Goal: Task Accomplishment & Management: Use online tool/utility

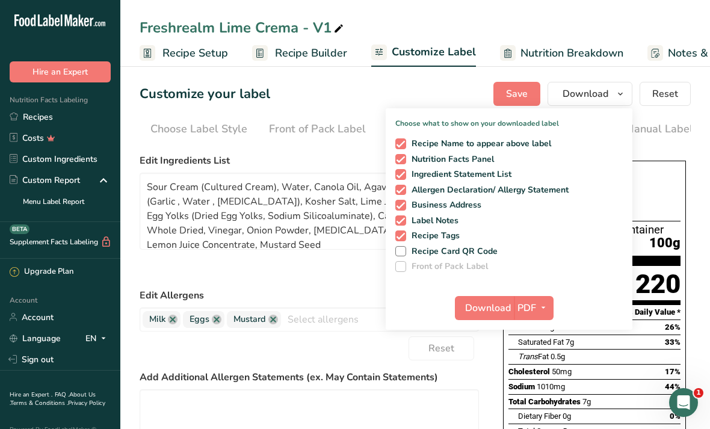
click at [67, 125] on link "Recipes" at bounding box center [60, 117] width 120 height 21
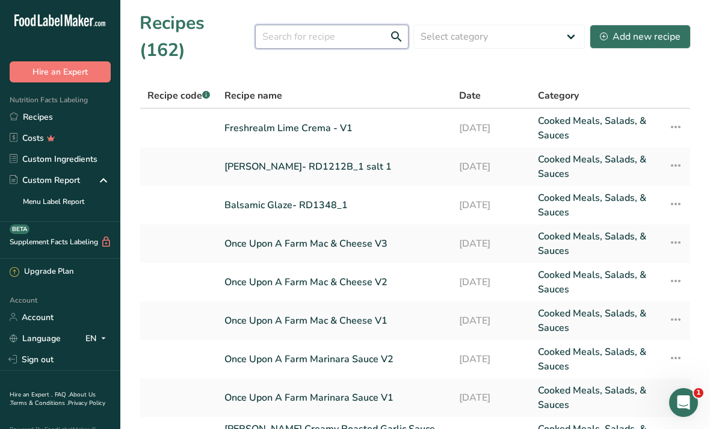
click at [346, 25] on input "text" at bounding box center [332, 37] width 154 height 24
type input "Demi"
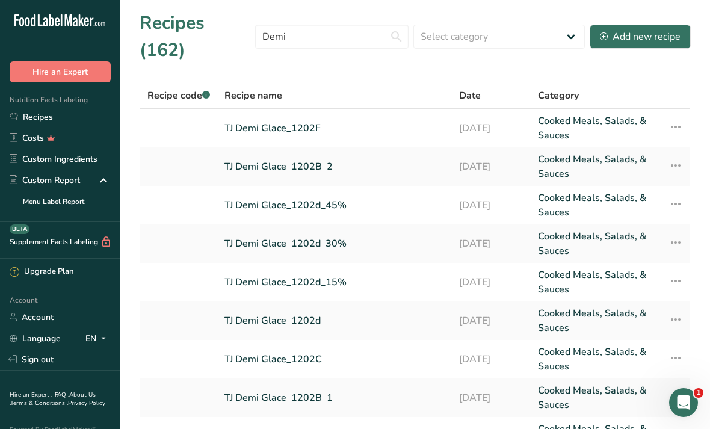
scroll to position [56, 0]
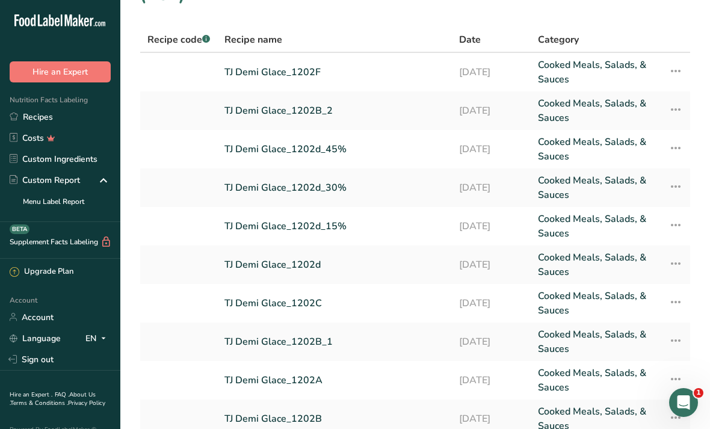
click at [375, 58] on link "TJ Demi Glace_1202F" at bounding box center [335, 72] width 220 height 29
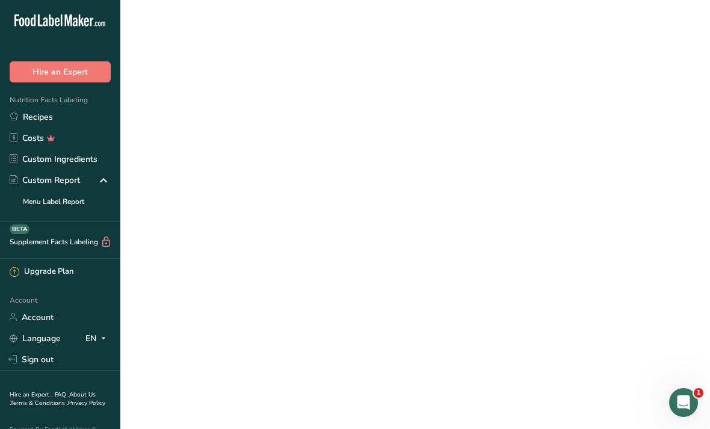
scroll to position [39, 0]
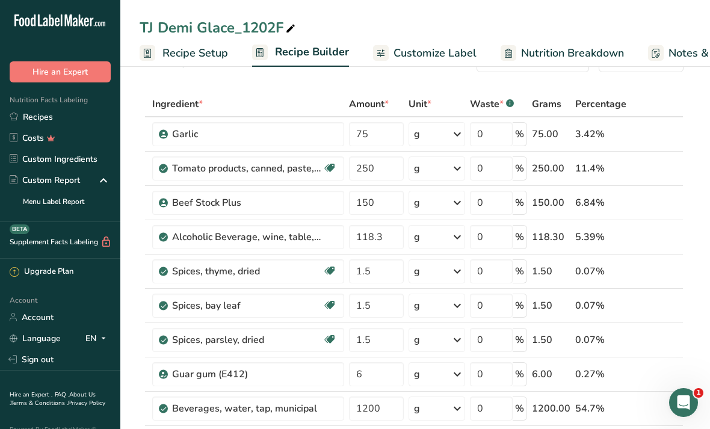
click at [99, 163] on link "Custom Ingredients" at bounding box center [60, 159] width 120 height 21
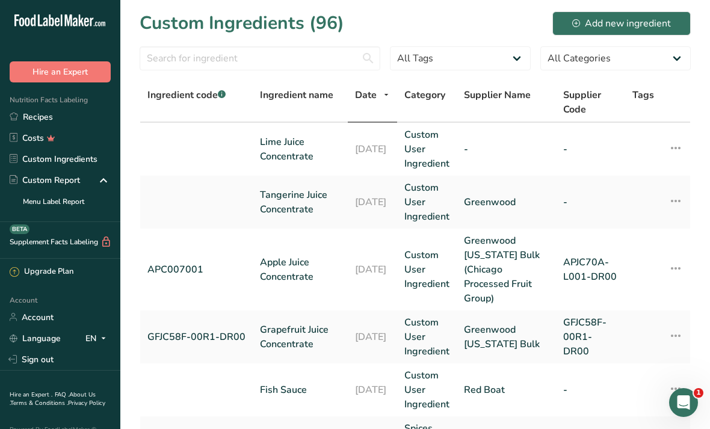
click at [652, 34] on button "Add new ingredient" at bounding box center [622, 23] width 138 height 24
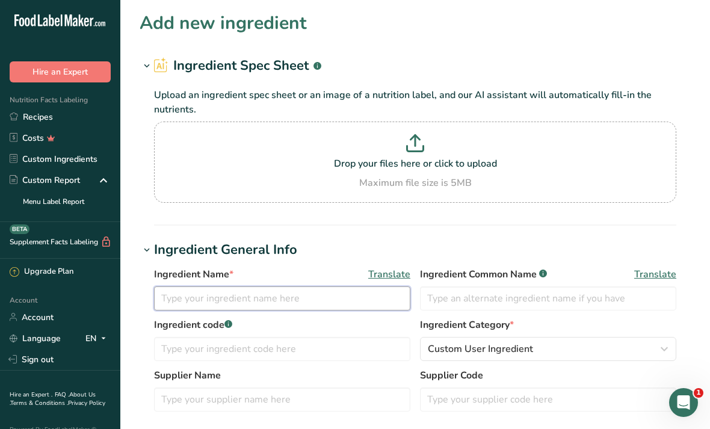
click at [346, 293] on input "text" at bounding box center [282, 299] width 256 height 24
click at [468, 170] on p "Drop your files here or click to upload" at bounding box center [415, 164] width 517 height 14
click at [468, 170] on input "Drop your files here or click to upload Maximum file size is 5MB" at bounding box center [415, 162] width 523 height 81
type input "C:\fakepath\JT-580-438-4 Regulatory Data Sheet - [GEOGRAPHIC_DATA] [GEOGRAPHIC_…"
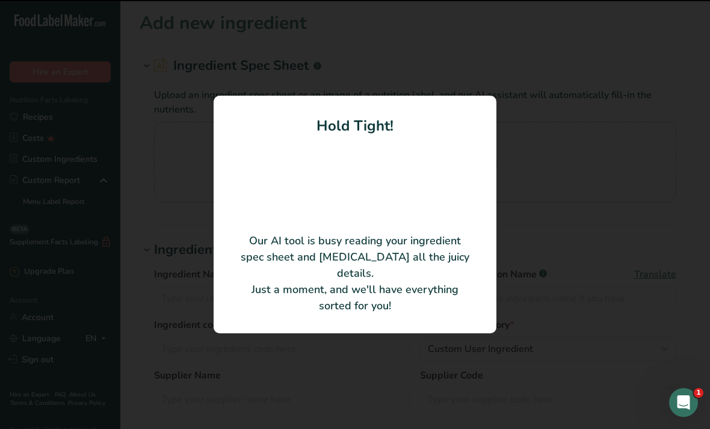
type input "Nat Red Wine Flavor Type"
type input "Givaudan Flavors Corp."
type input "JT-580-438-4"
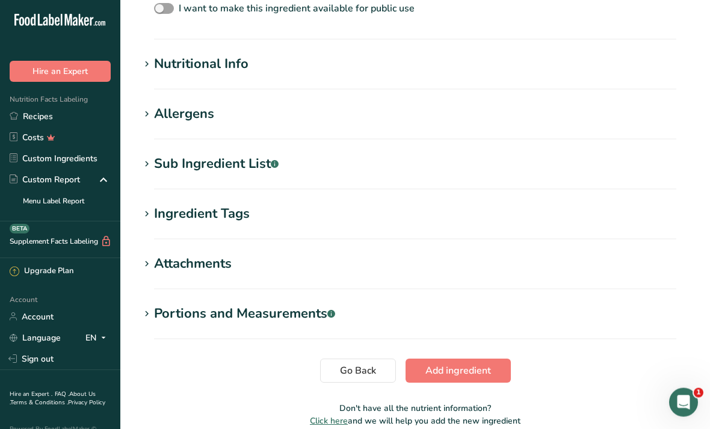
click at [479, 376] on span "Add ingredient" at bounding box center [459, 371] width 66 height 14
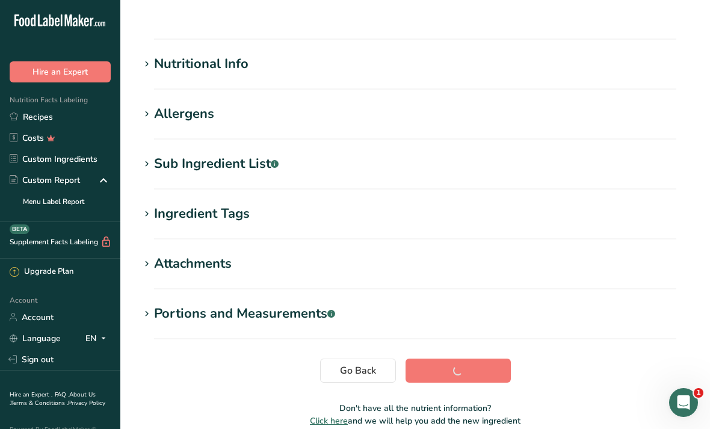
scroll to position [119, 0]
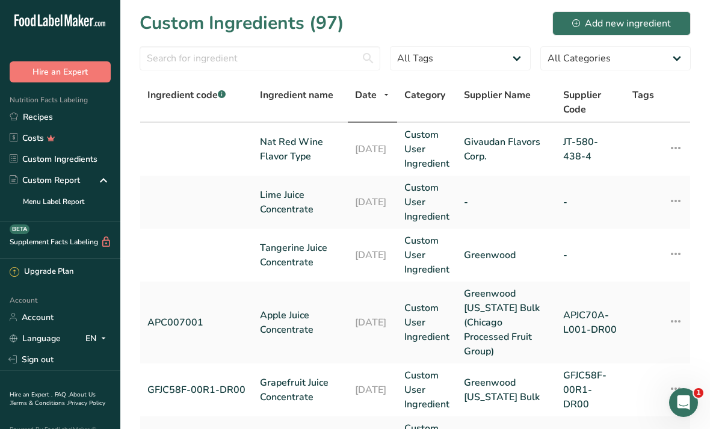
click at [90, 121] on link "Recipes" at bounding box center [60, 117] width 120 height 21
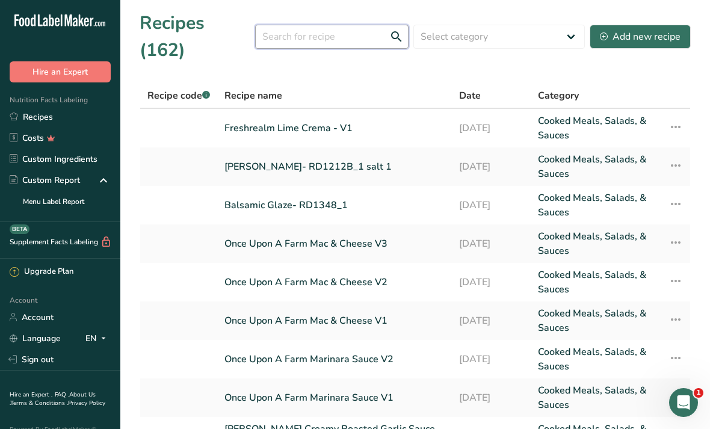
click at [361, 31] on input "text" at bounding box center [332, 37] width 154 height 24
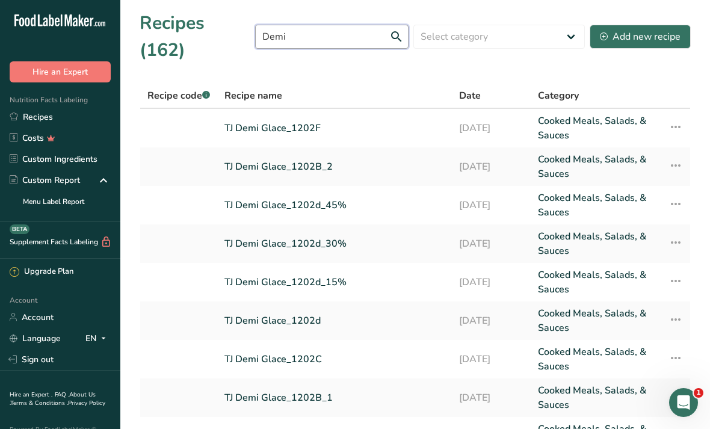
type input "Demi"
click at [607, 114] on link "Cooked Meals, Salads, & Sauces" at bounding box center [596, 128] width 116 height 29
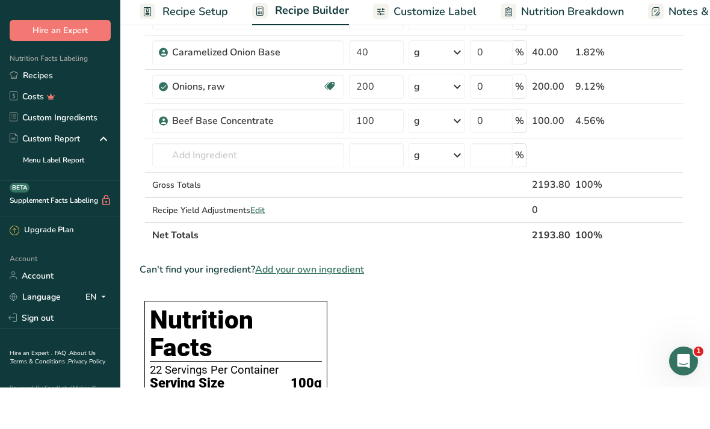
scroll to position [465, 0]
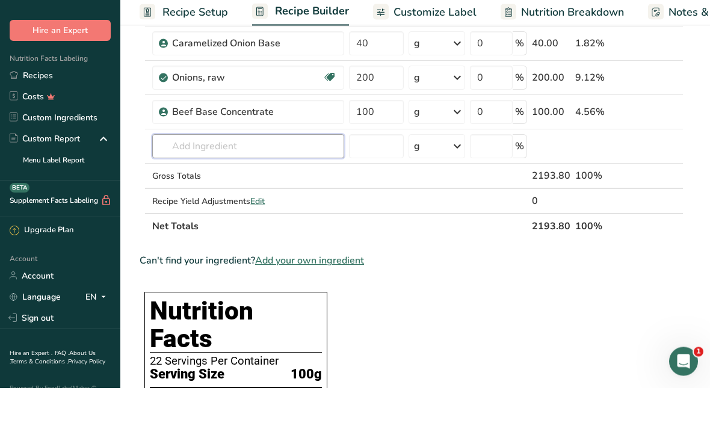
click at [280, 206] on div "Nat Red Wine Flavor Type" at bounding box center [239, 212] width 154 height 13
type input "Nat Red Wine Flavor Type"
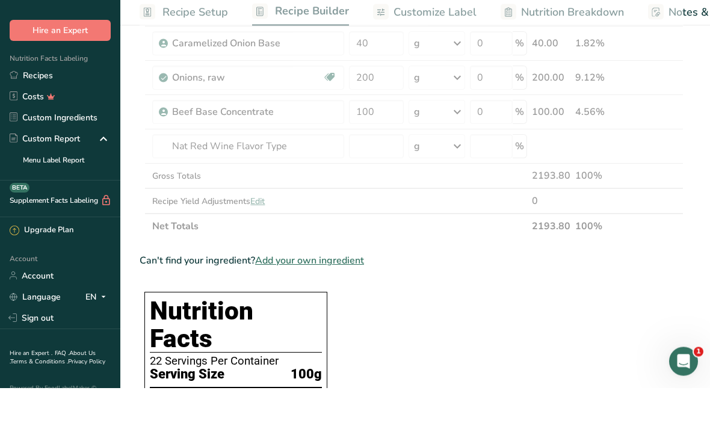
scroll to position [507, 0]
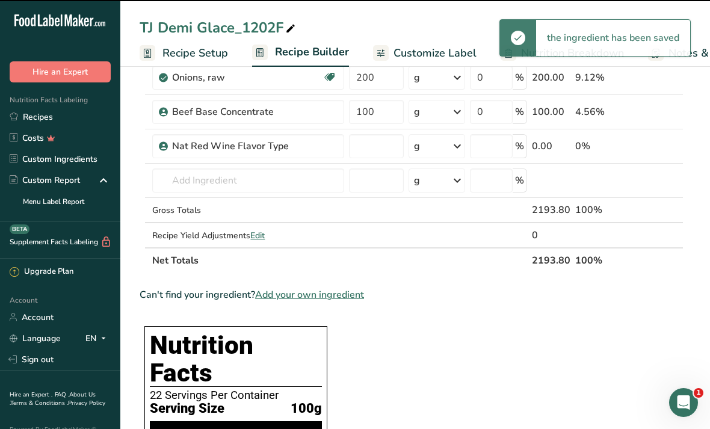
type input "0"
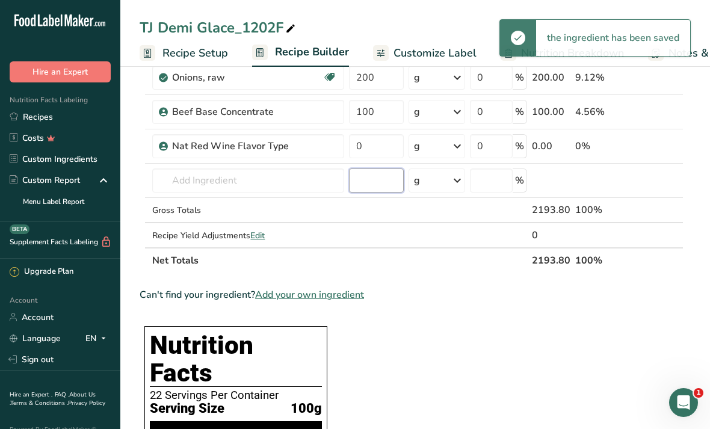
click at [390, 190] on input "number" at bounding box center [376, 181] width 54 height 24
click at [376, 148] on input "0" at bounding box center [376, 146] width 54 height 24
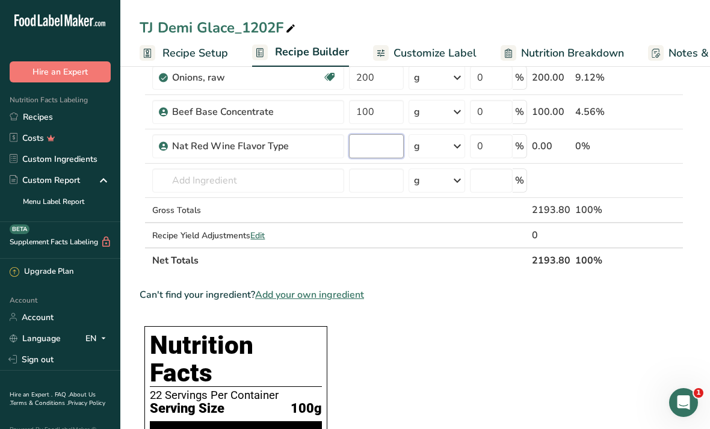
paste input "118.3"
type input "118.3"
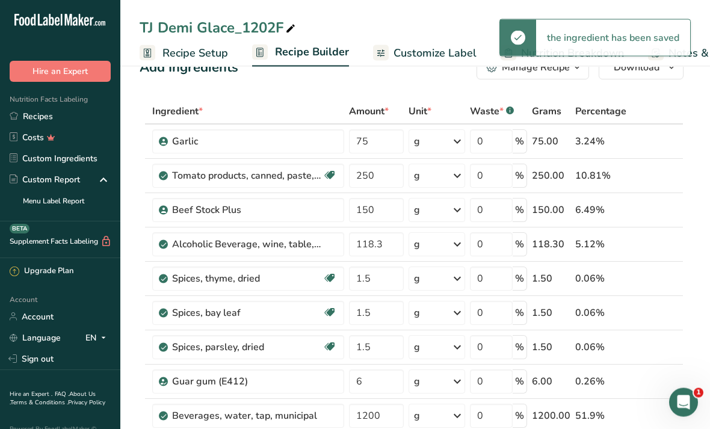
scroll to position [0, 0]
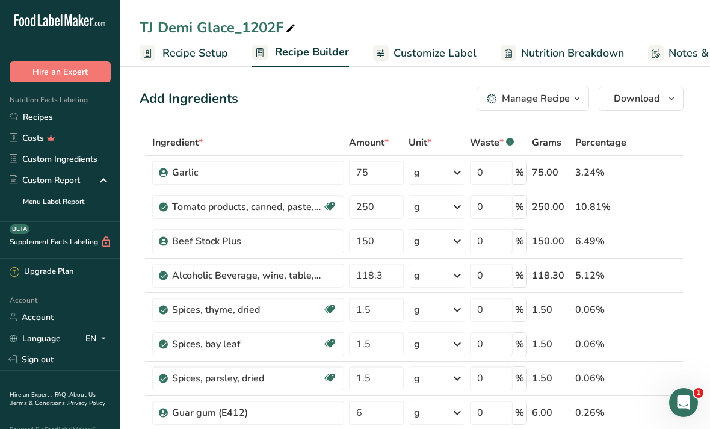
click at [660, 275] on icon at bounding box center [658, 276] width 8 height 13
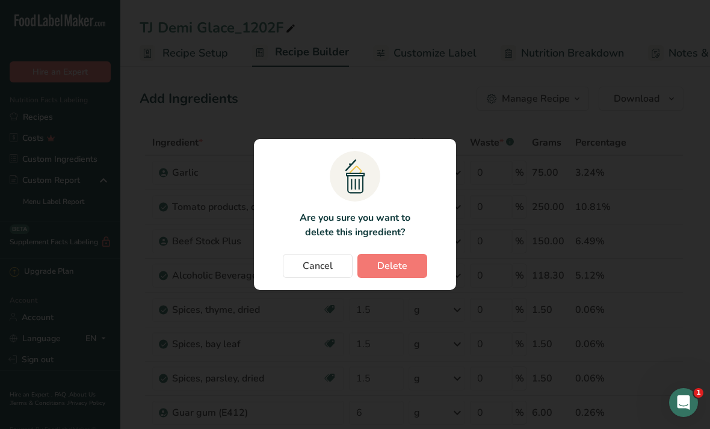
click at [412, 264] on button "Delete" at bounding box center [393, 266] width 70 height 24
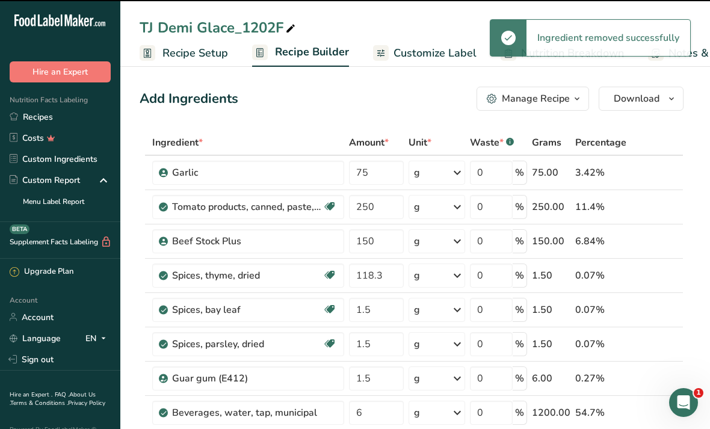
type input "1.5"
type input "6"
type input "1200"
type input "12.5"
type input "37.5"
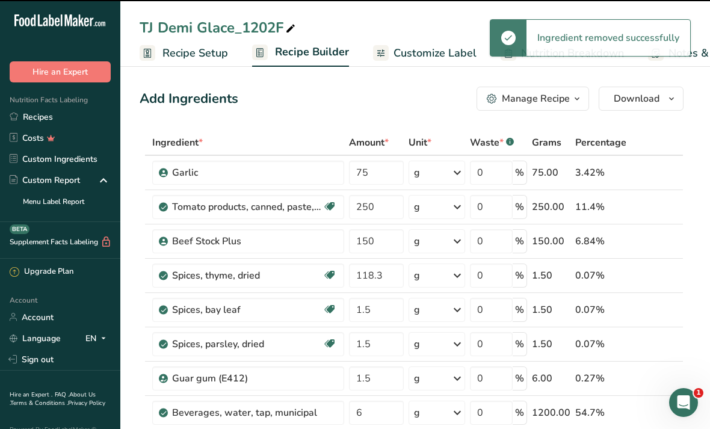
type input "40"
type input "200"
type input "100"
type input "118.3"
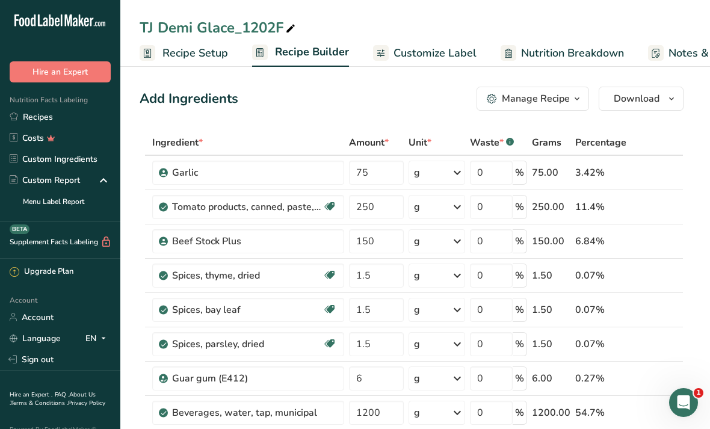
click at [83, 158] on link "Custom Ingredients" at bounding box center [60, 159] width 120 height 21
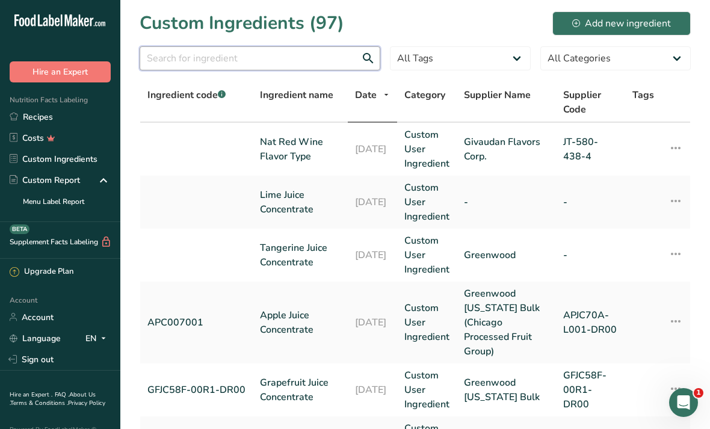
click at [322, 58] on input "text" at bounding box center [260, 58] width 241 height 24
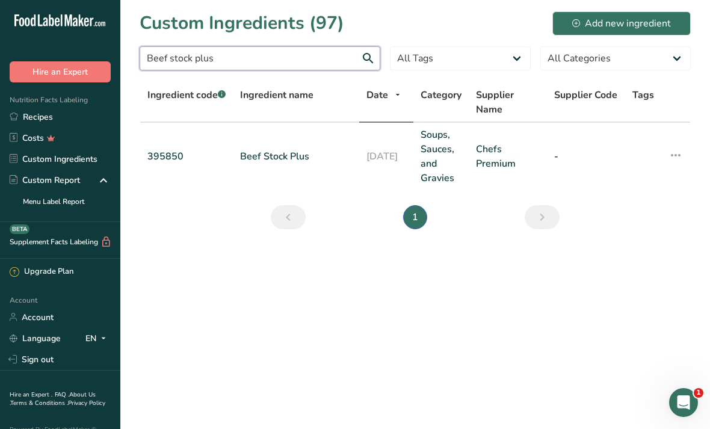
type input "Beef stock plus"
click at [676, 157] on icon at bounding box center [676, 155] width 14 height 22
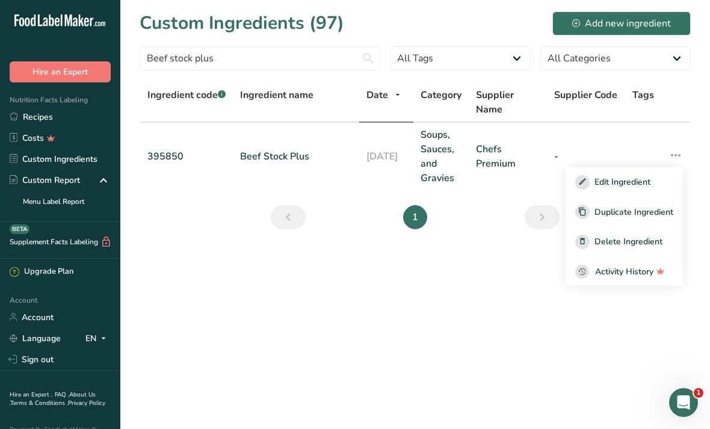
click at [644, 183] on span "Edit Ingredient" at bounding box center [623, 182] width 56 height 13
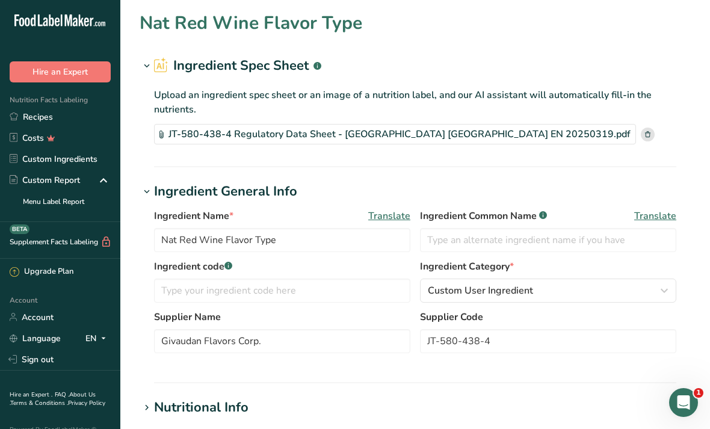
type input "Beef Stock Plus"
type input "Beef Base"
type input "395850"
type input "Chefs Premium"
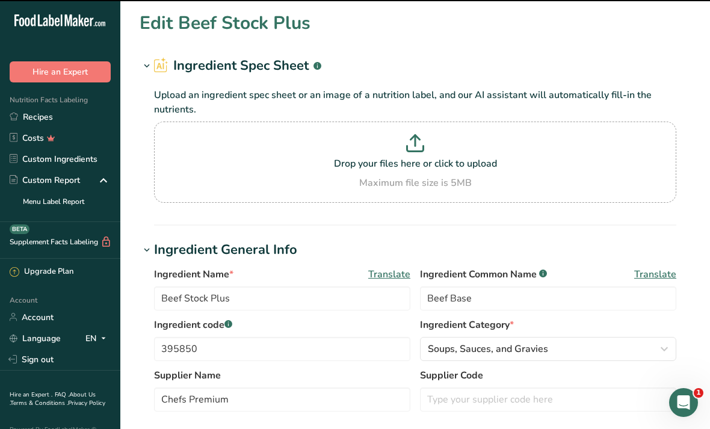
click at [402, 168] on p "Drop your files here or click to upload" at bounding box center [415, 164] width 517 height 14
click at [402, 168] on input "Drop your files here or click to upload Maximum file size is 5MB" at bounding box center [415, 162] width 523 height 81
type input "C:\fakepath\395850.3958121 Beef Stock Plus Spec Sheet [DATE].pdf"
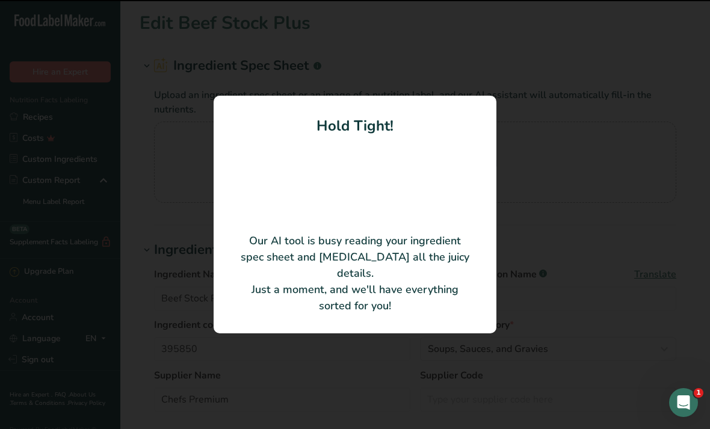
type input "395850 / 3958121"
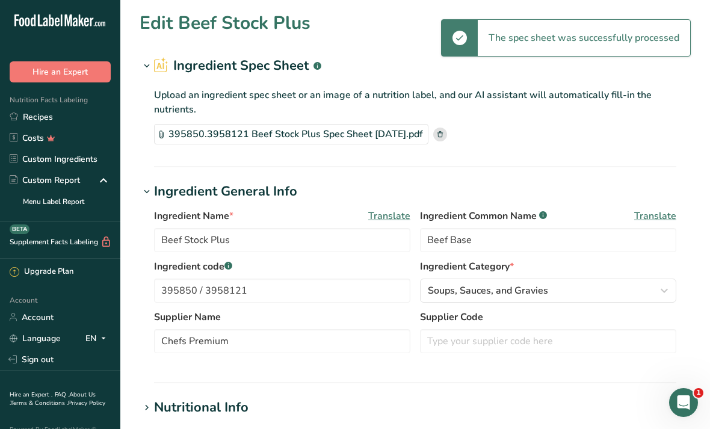
click at [680, 320] on div "Ingredient Name * Translate Beef Stock Plus Ingredient Common Name .a-a{fill:#3…" at bounding box center [415, 285] width 551 height 166
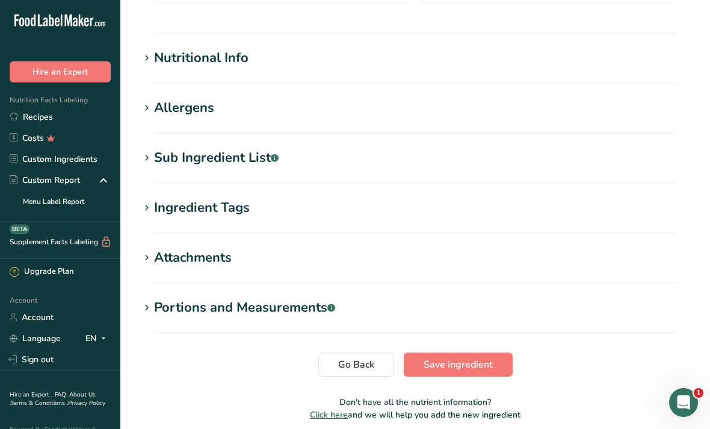
click at [493, 365] on button "Save ingredient" at bounding box center [458, 365] width 109 height 24
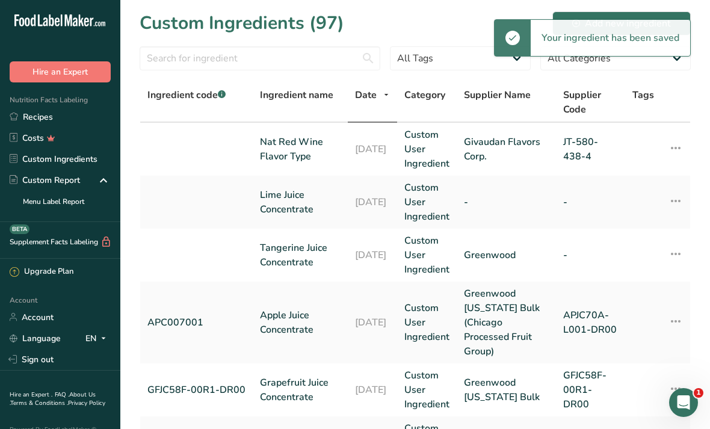
click at [72, 113] on link "Recipes" at bounding box center [60, 117] width 120 height 21
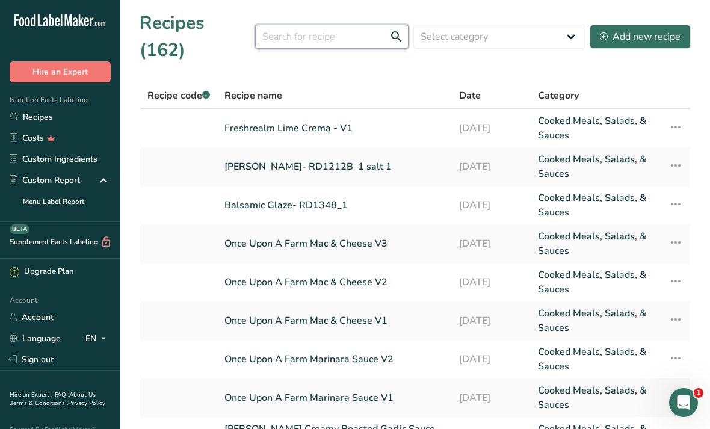
click at [328, 25] on input "text" at bounding box center [332, 37] width 154 height 24
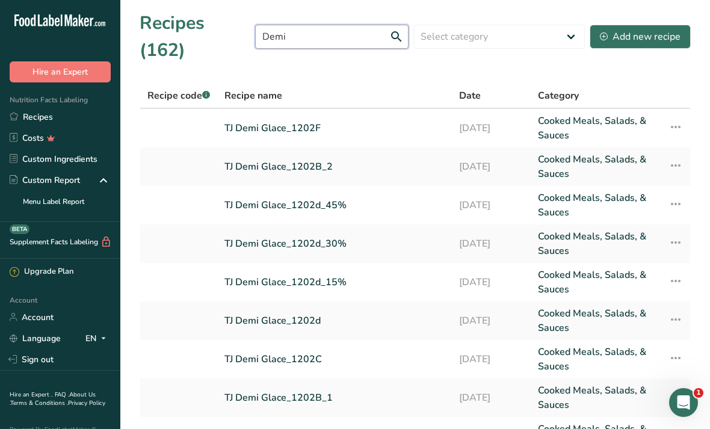
type input "Demi"
click at [441, 114] on link "TJ Demi Glace_1202F" at bounding box center [335, 128] width 220 height 29
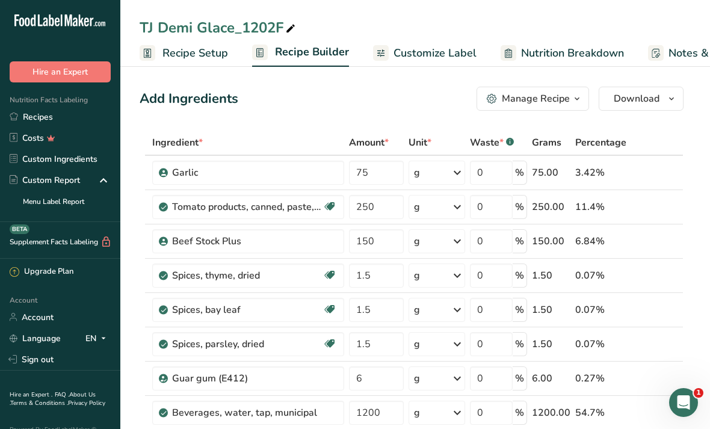
click at [449, 46] on span "Customize Label" at bounding box center [435, 53] width 83 height 16
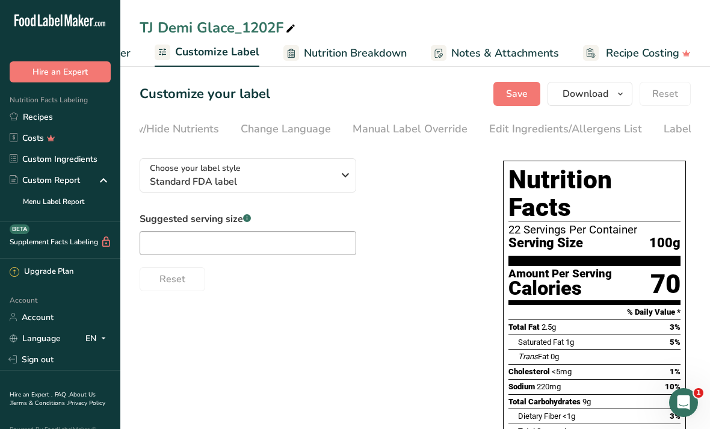
click at [548, 133] on div "Edit Ingredients/Allergens List" at bounding box center [565, 129] width 153 height 16
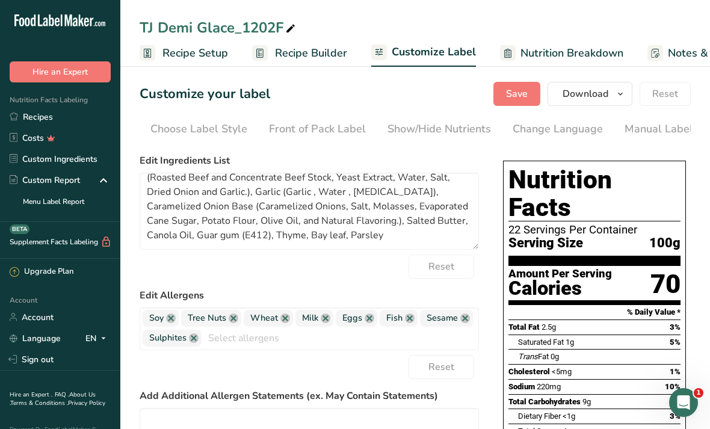
scroll to position [82, 0]
click at [354, 214] on textarea "Water, Tomato Paste, Onions, Beef Base (Beef Stock, Flavoring (including Yeast …" at bounding box center [310, 211] width 340 height 77
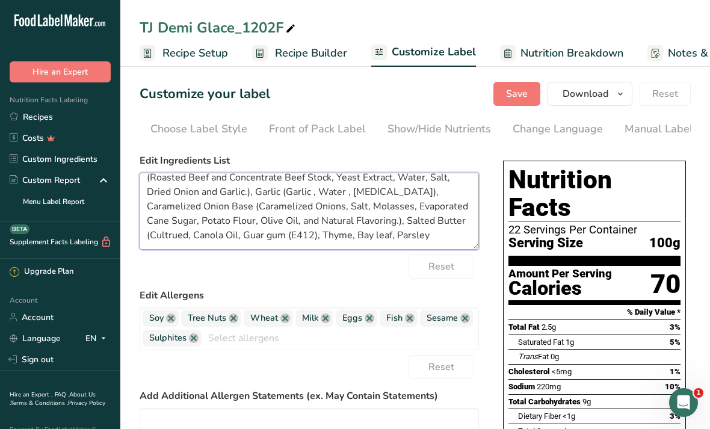
type textarea "Water, Tomato Paste, Onions, Beef Base (Beef Stock, Flavoring (including Yeast …"
click at [371, 216] on textarea "Water, Tomato Paste, Onions, Beef Base (Beef Stock, Flavoring (including Yeast …" at bounding box center [310, 211] width 340 height 77
click at [368, 216] on textarea "Water, Tomato Paste, Onions, Beef Base (Beef Stock, Flavoring (including Yeast …" at bounding box center [310, 211] width 340 height 77
type textarea "Water, Tomato Paste, Onions, Beef Base (Beef Stock, Flavoring (including Yeast …"
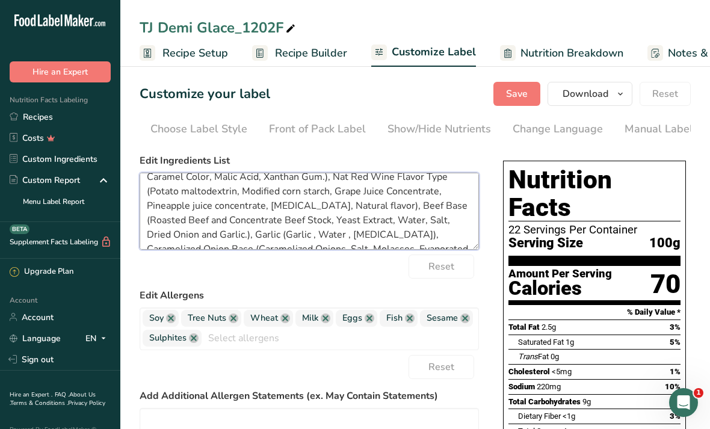
scroll to position [40, 0]
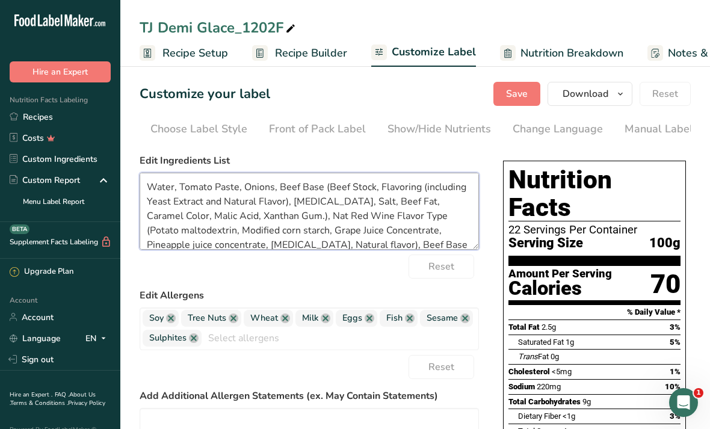
click at [267, 212] on textarea "Water, Tomato Paste, Onions, Beef Base (Beef Stock, Flavoring (including Yeast …" at bounding box center [310, 211] width 340 height 77
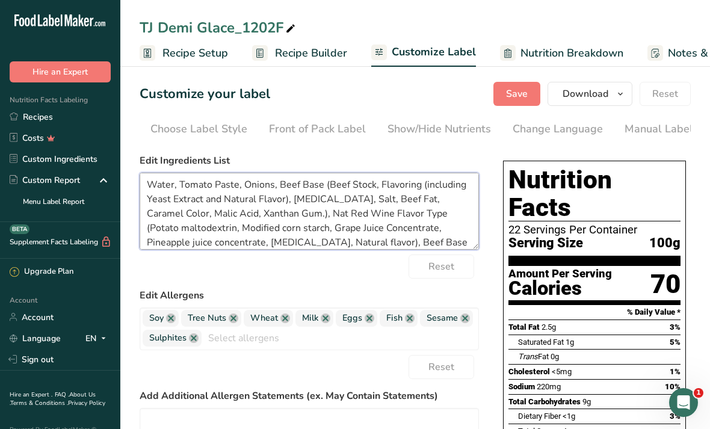
scroll to position [48, 0]
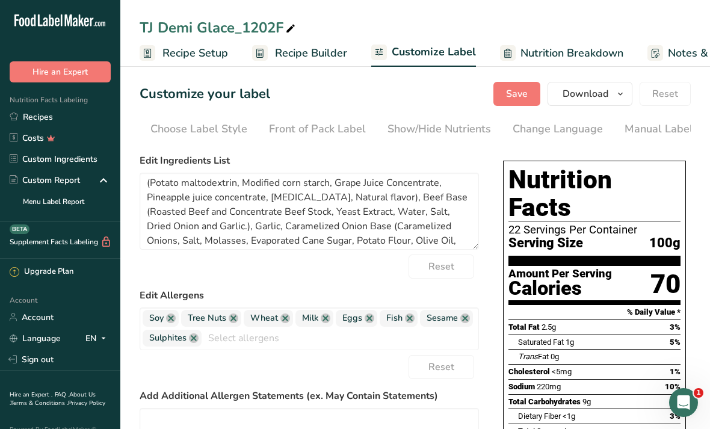
click at [359, 291] on label "Edit Allergens" at bounding box center [310, 295] width 340 height 14
click at [527, 87] on span "Save" at bounding box center [517, 94] width 22 height 14
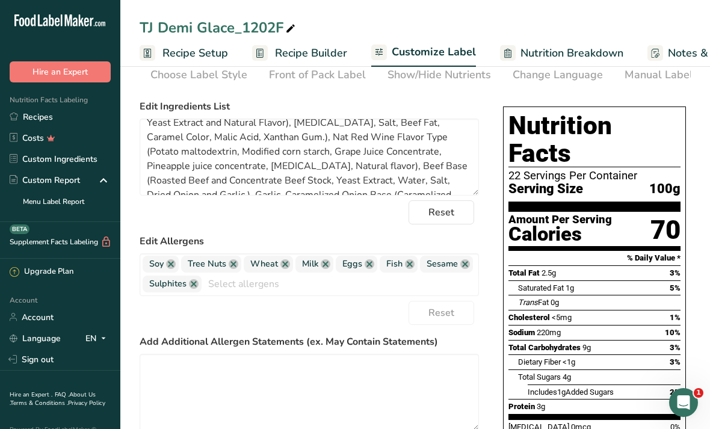
scroll to position [19, 0]
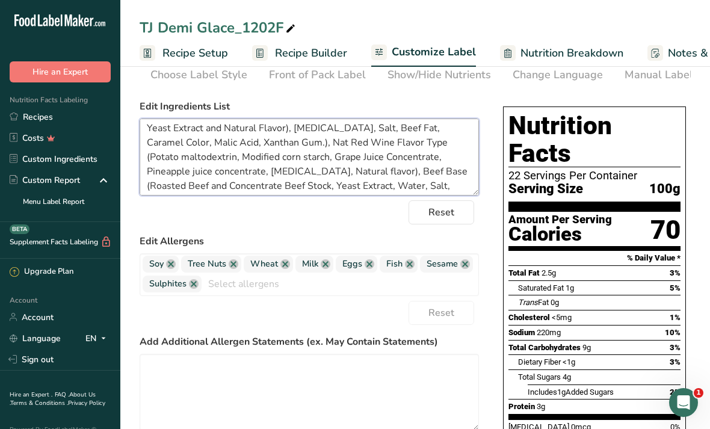
click at [258, 157] on textarea "Water, Tomato Paste, Onions, Beef Base (Beef Stock, Flavoring (including Yeast …" at bounding box center [310, 157] width 340 height 77
click at [267, 158] on textarea "Water, Tomato Paste, Onions, Beef Base (Beef Stock, Flavoring (including Yeast …" at bounding box center [310, 157] width 340 height 77
type textarea "Water, Tomato Paste, Onions, Beef Base (Beef Stock, Flavoring (including Yeast …"
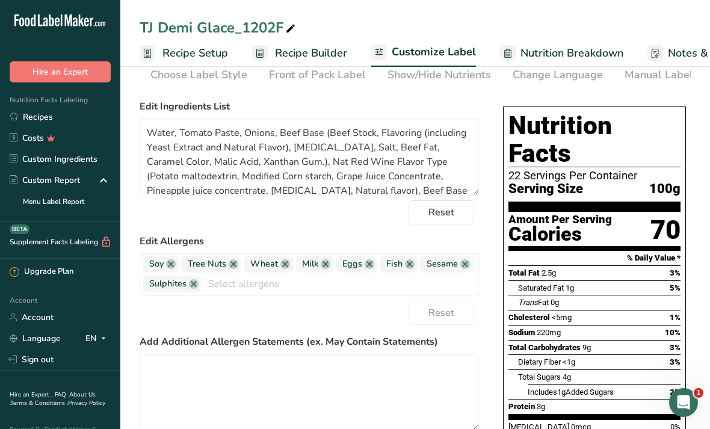
scroll to position [61, 0]
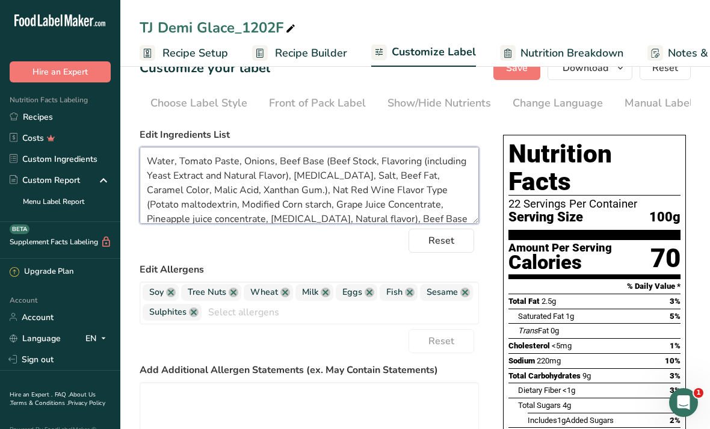
click at [359, 189] on textarea "Water, Tomato Paste, Onions, Beef Base (Beef Stock, Flavoring (including Yeast …" at bounding box center [310, 185] width 340 height 77
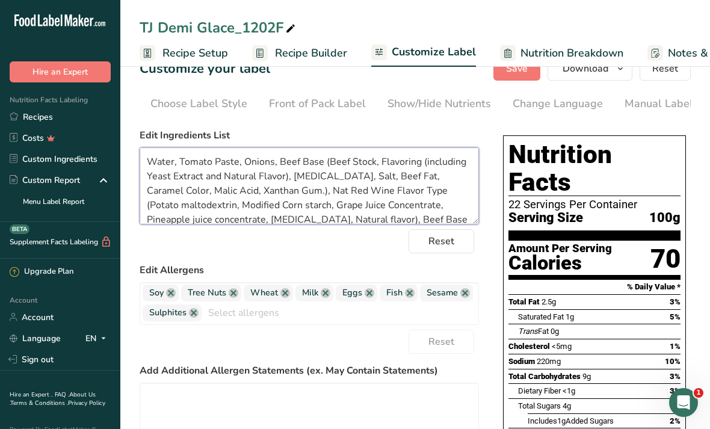
click at [261, 205] on textarea "Water, Tomato Paste, Onions, Beef Base (Beef Stock, Flavoring (including Yeast …" at bounding box center [310, 186] width 340 height 77
click at [261, 203] on textarea "Water, Tomato Paste, Onions, Beef Base (Beef Stock, Flavoring (including Yeast …" at bounding box center [310, 186] width 340 height 77
click at [264, 197] on textarea "Water, Tomato Paste, Onions, Beef Base (Beef Stock, Flavoring (including Yeast …" at bounding box center [310, 186] width 340 height 77
click at [379, 208] on textarea "Water, Tomato Paste, Onions, Beef Base (Beef Stock, Flavoring (including Yeast …" at bounding box center [310, 186] width 340 height 77
click at [270, 200] on textarea "Water, Tomato Paste, Onions, Beef Base (Beef Stock, Flavoring (including Yeast …" at bounding box center [310, 186] width 340 height 77
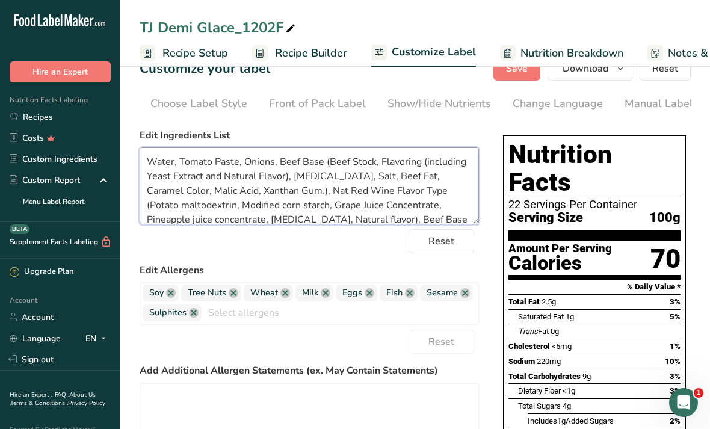
type textarea "Water, Tomato Paste, Onions, Beef Base (Beef Stock, Flavoring (including Yeast …"
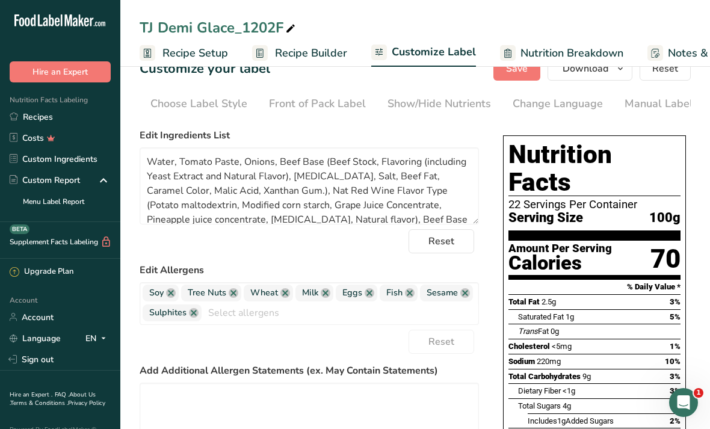
click at [526, 78] on button "Save" at bounding box center [517, 69] width 47 height 24
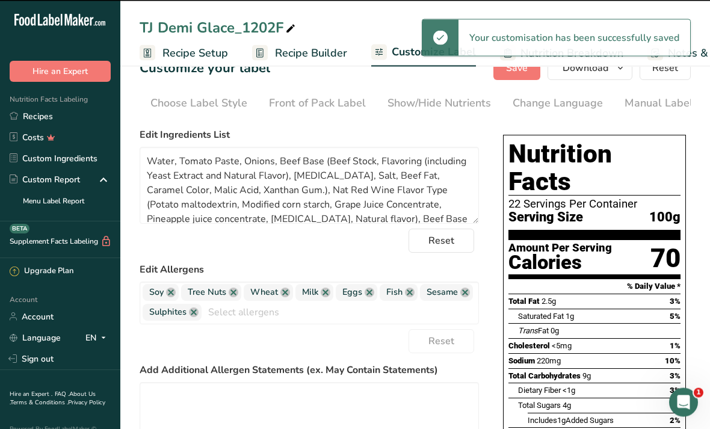
scroll to position [26, 0]
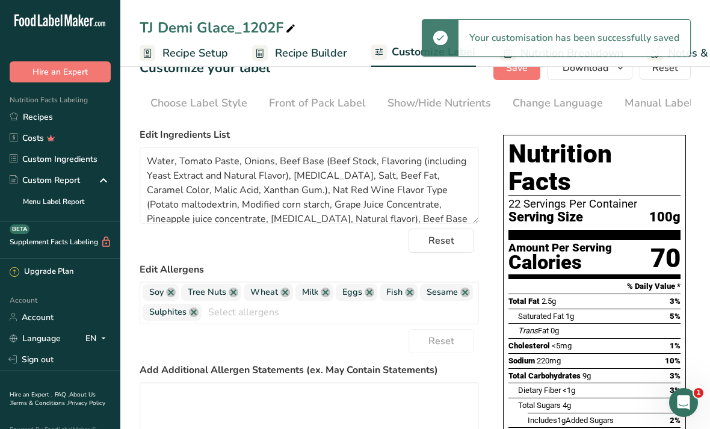
click at [623, 79] on button "Download" at bounding box center [590, 68] width 85 height 24
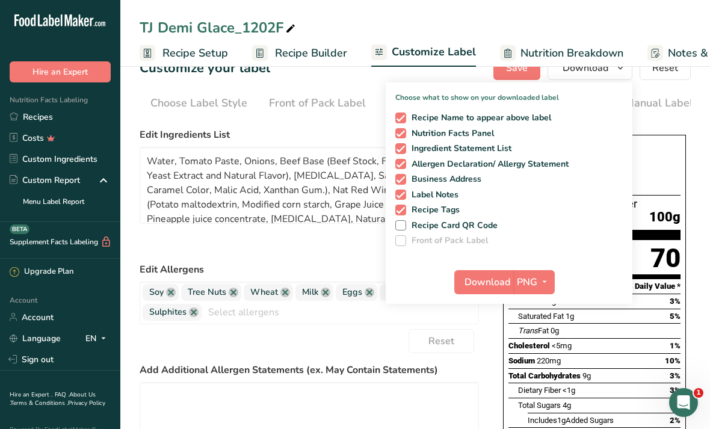
click at [544, 280] on icon "button" at bounding box center [545, 282] width 10 height 15
click at [539, 361] on link "PDF" at bounding box center [536, 366] width 39 height 20
click at [499, 283] on span "Download" at bounding box center [488, 282] width 46 height 14
